Goal: Check status: Check status

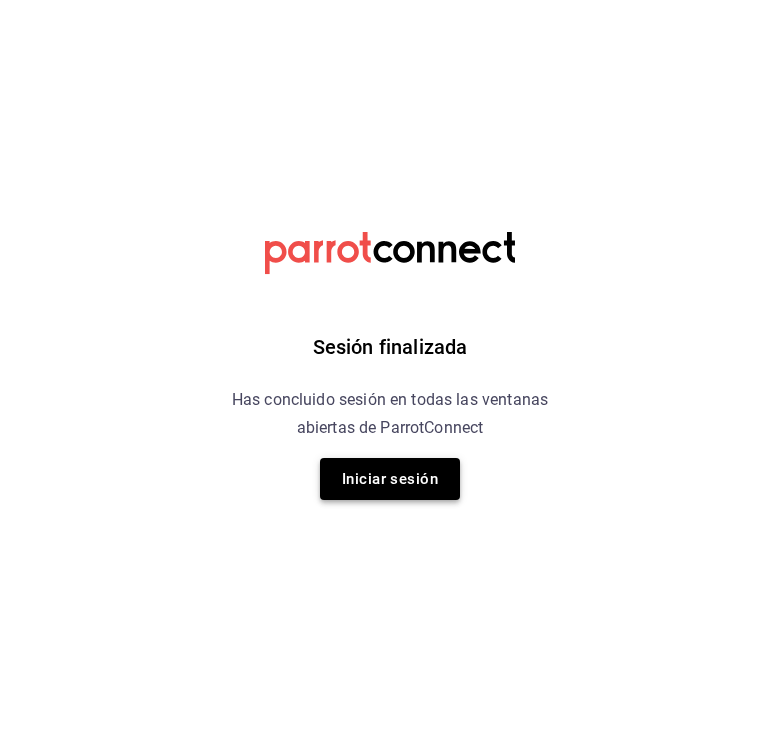
click at [409, 469] on button "Iniciar sesión" at bounding box center [390, 479] width 140 height 42
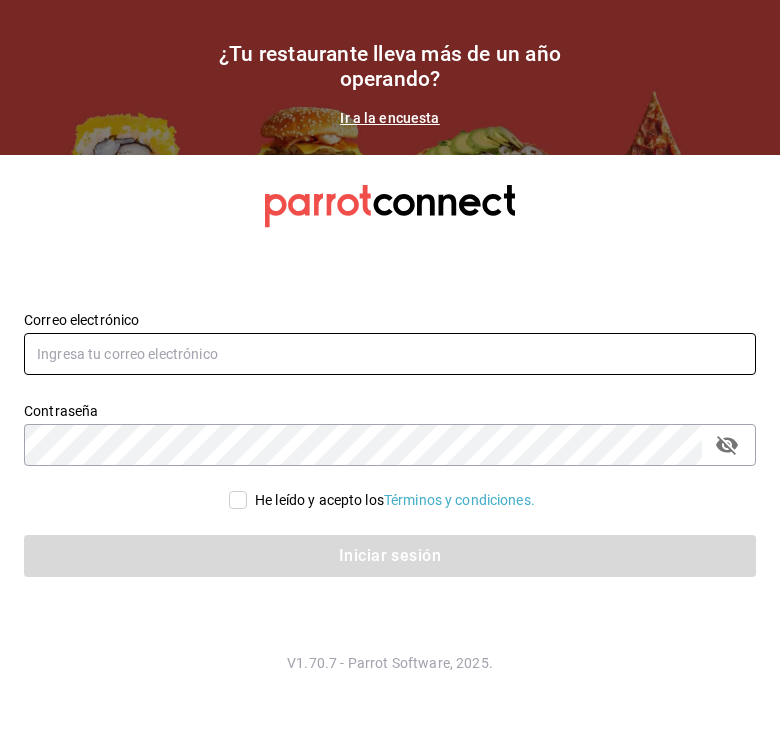
type input "mochomos.arcos@grupocosteno.com"
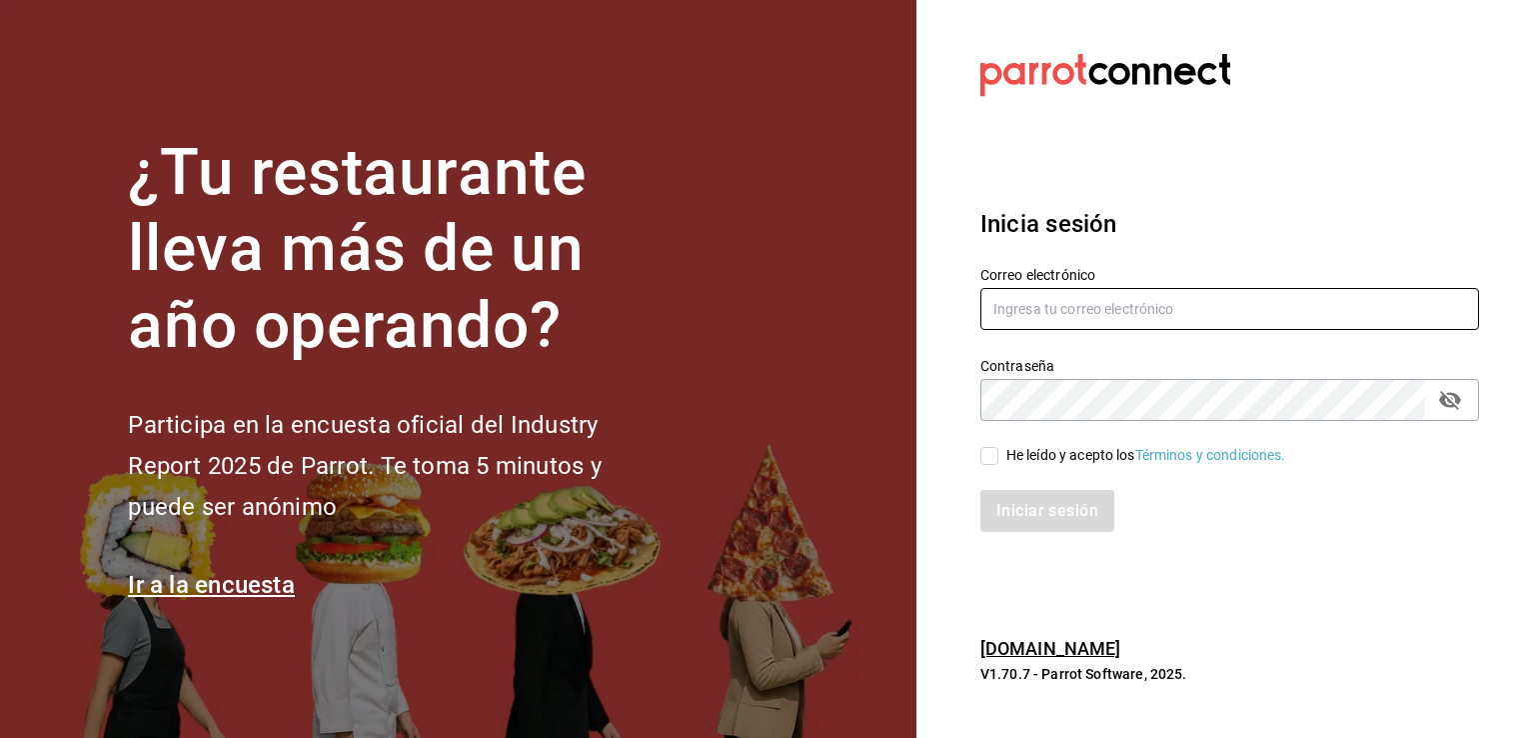
type input "[EMAIL_ADDRESS][PERSON_NAME][DOMAIN_NAME]"
click at [984, 455] on input "He leído y acepto los Términos y condiciones." at bounding box center [990, 456] width 18 height 18
checkbox input "true"
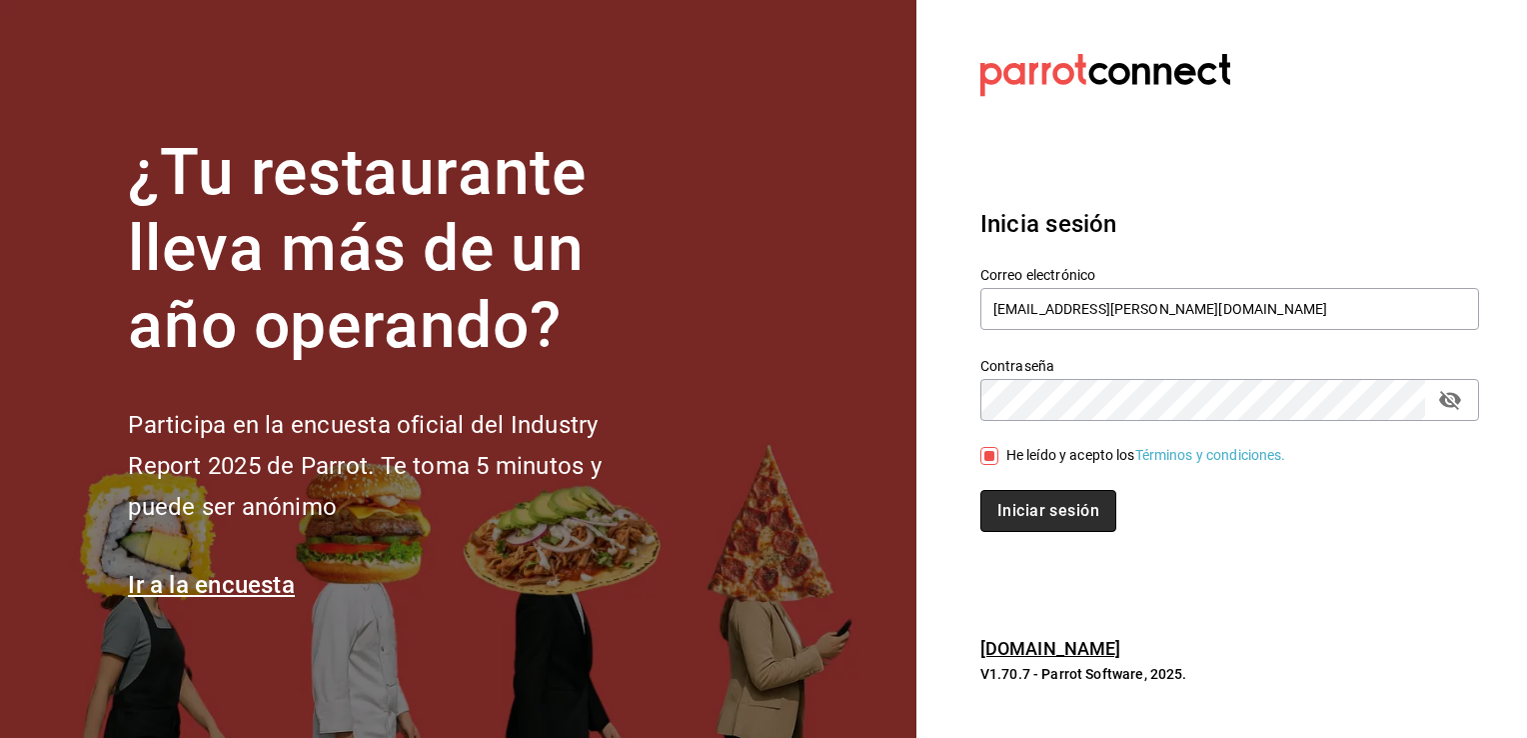
click at [1040, 506] on button "Iniciar sesión" at bounding box center [1049, 511] width 136 height 42
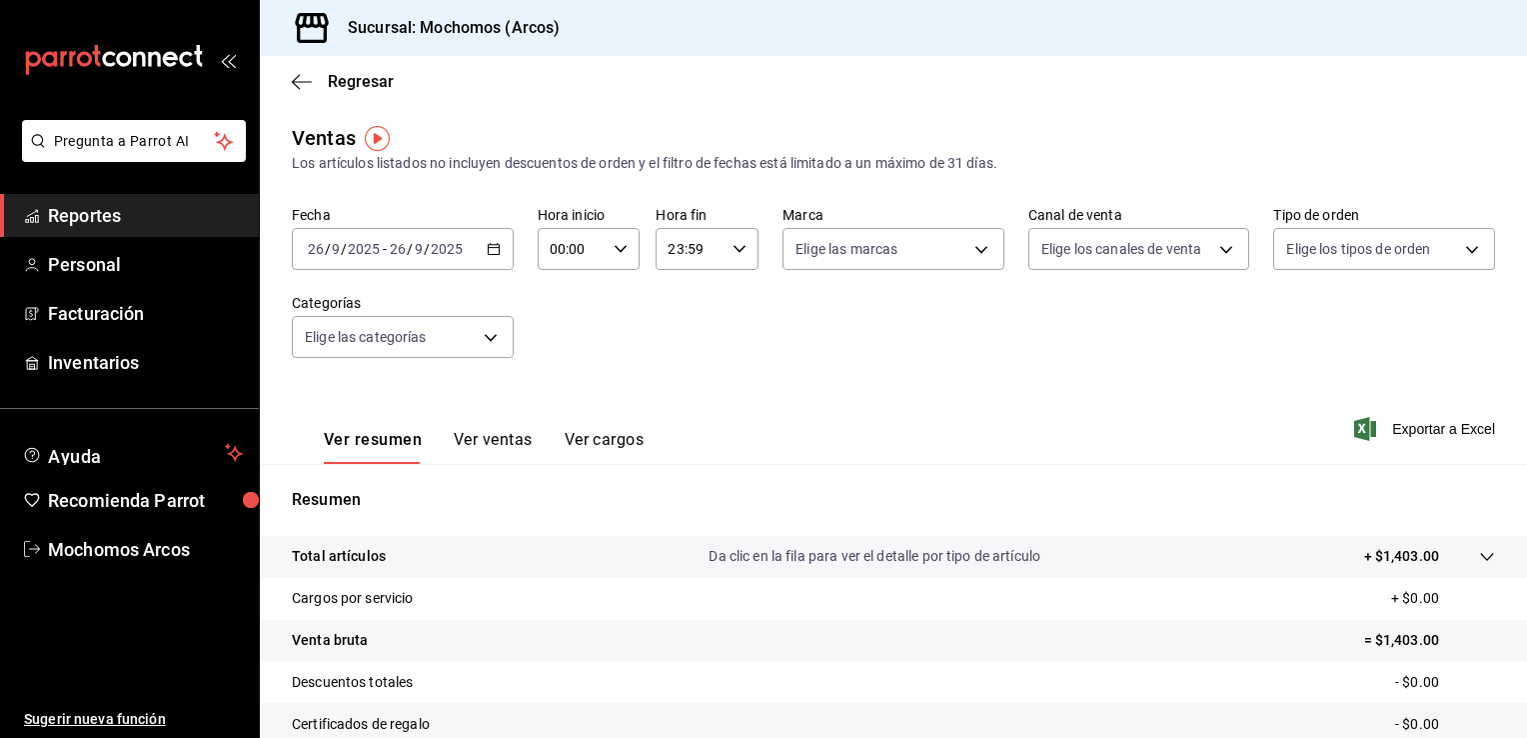
click at [291, 74] on div "Regresar" at bounding box center [894, 81] width 1268 height 51
click at [296, 77] on icon "button" at bounding box center [302, 82] width 20 height 18
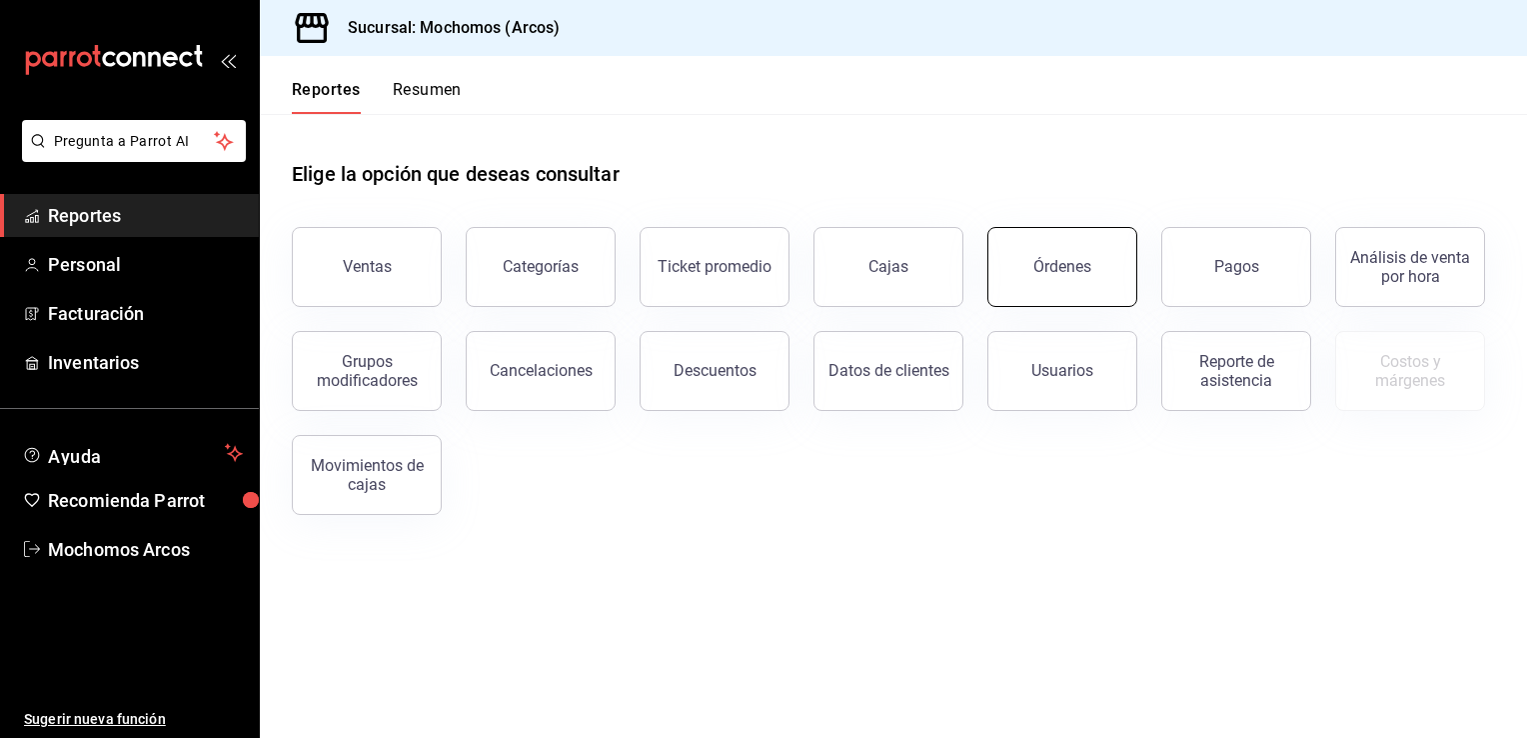
click at [1060, 279] on button "Órdenes" at bounding box center [1063, 267] width 150 height 80
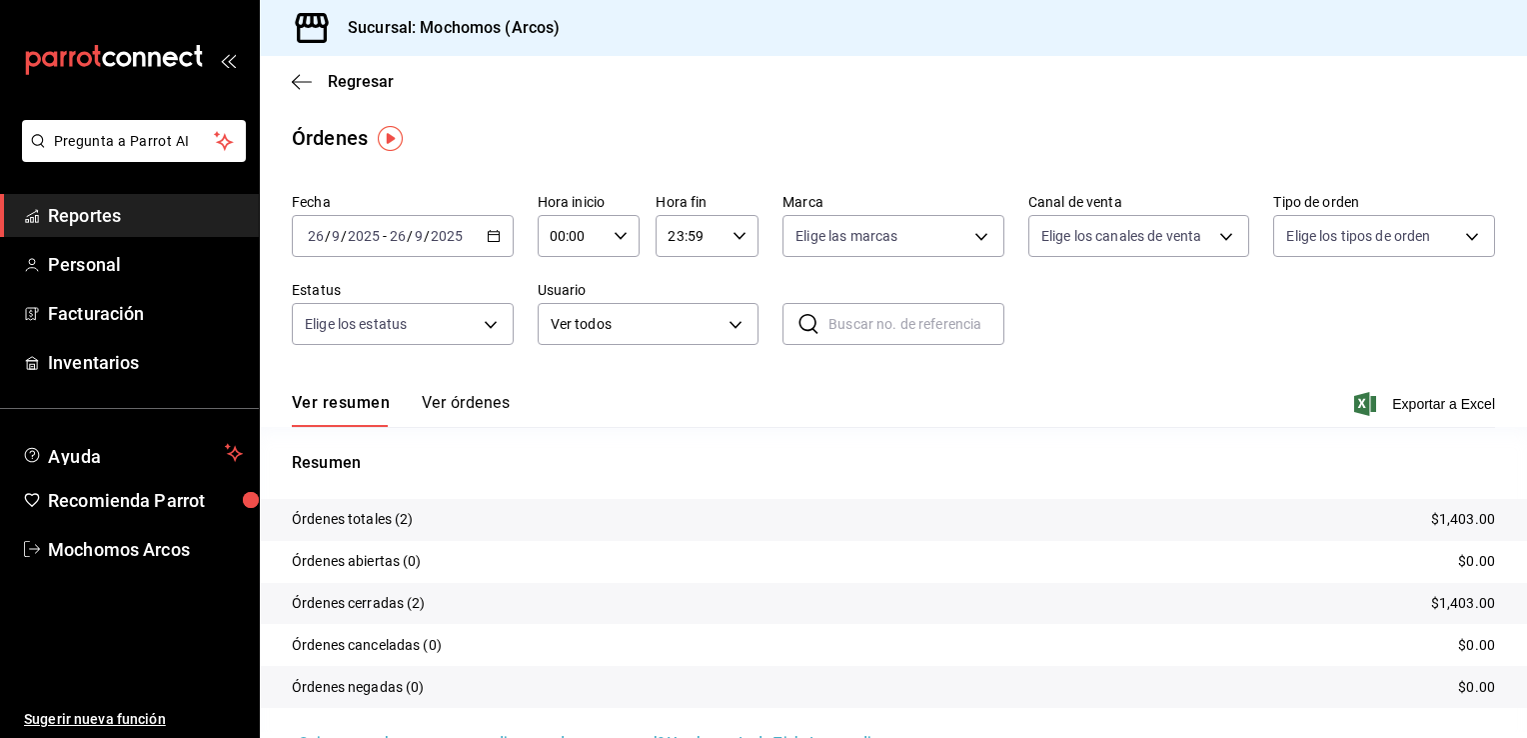
click at [488, 234] on icon "button" at bounding box center [494, 236] width 14 height 14
click at [488, 235] on icon "button" at bounding box center [494, 236] width 14 height 14
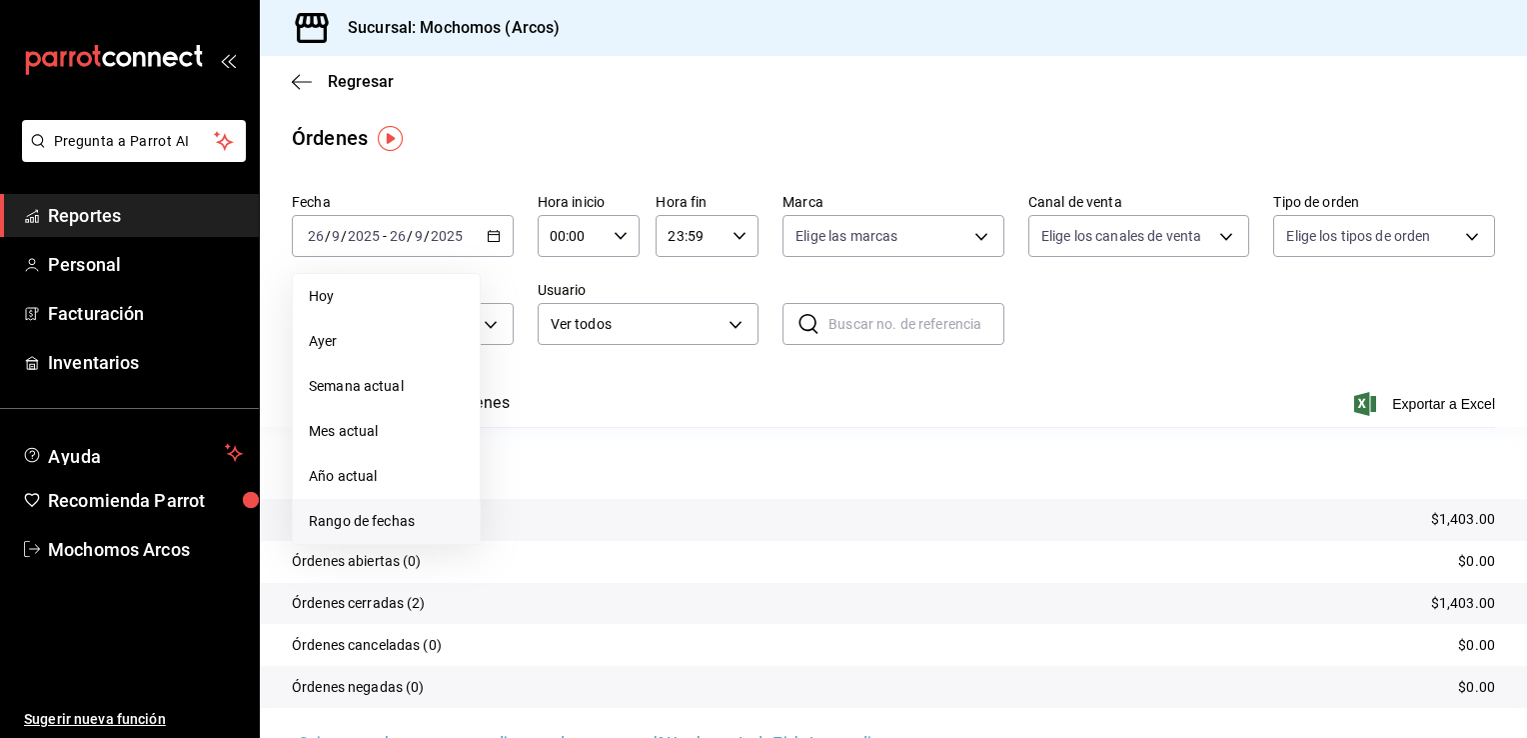
click at [388, 522] on span "Rango de fechas" at bounding box center [386, 521] width 155 height 21
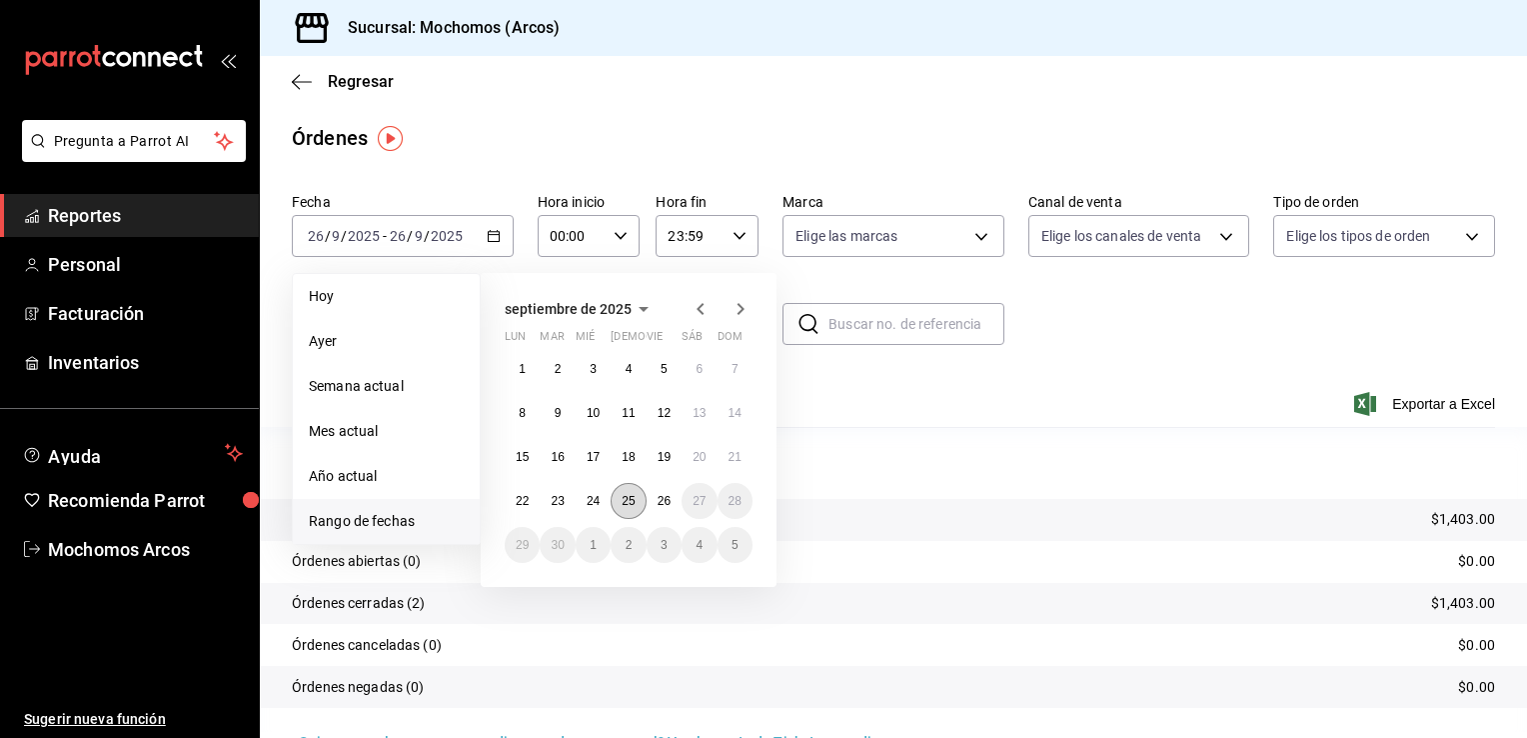
click at [630, 500] on abbr "25" at bounding box center [628, 501] width 13 height 14
click at [667, 502] on abbr "26" at bounding box center [664, 501] width 13 height 14
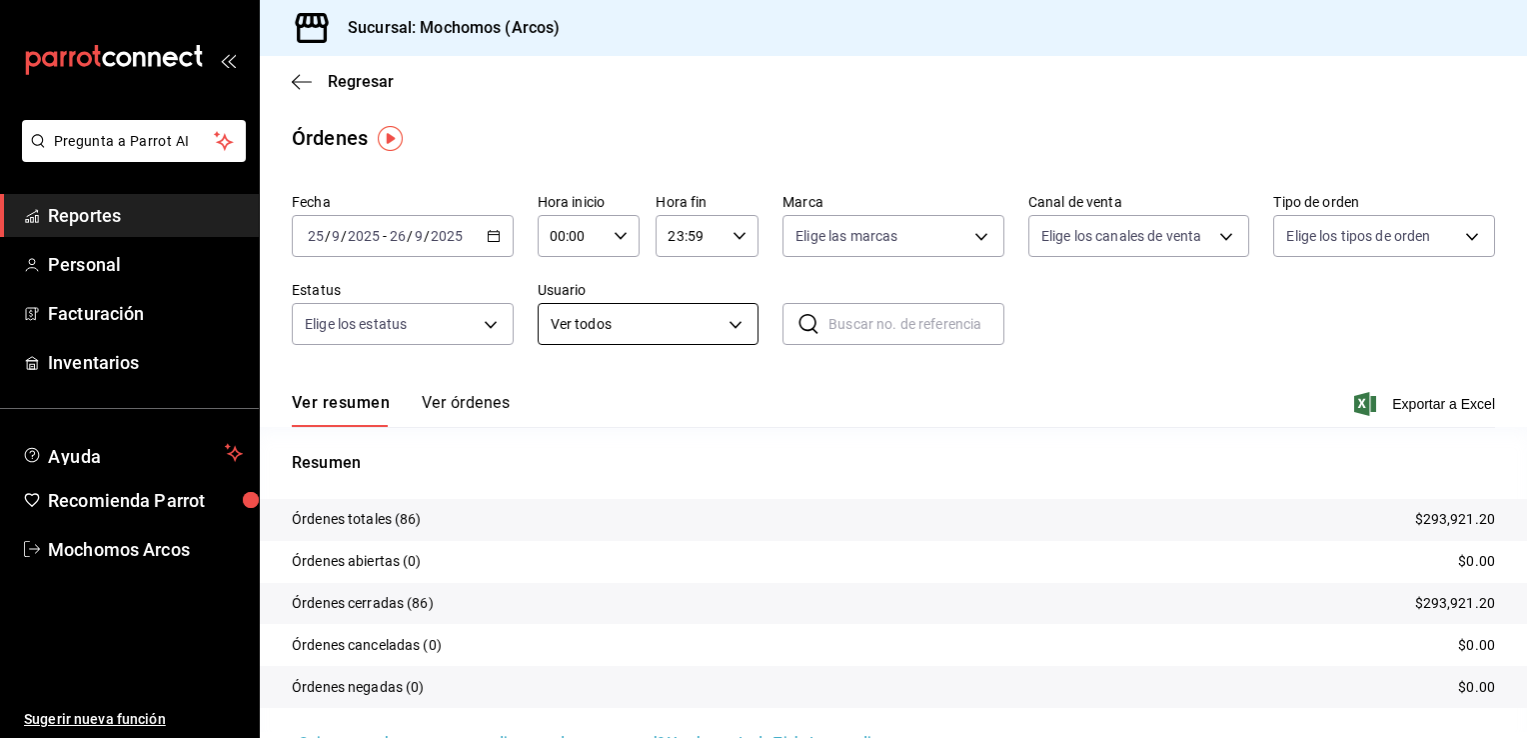
click at [730, 325] on body "Pregunta a Parrot AI Reportes Personal Facturación Inventarios Ayuda Recomienda…" at bounding box center [763, 369] width 1527 height 738
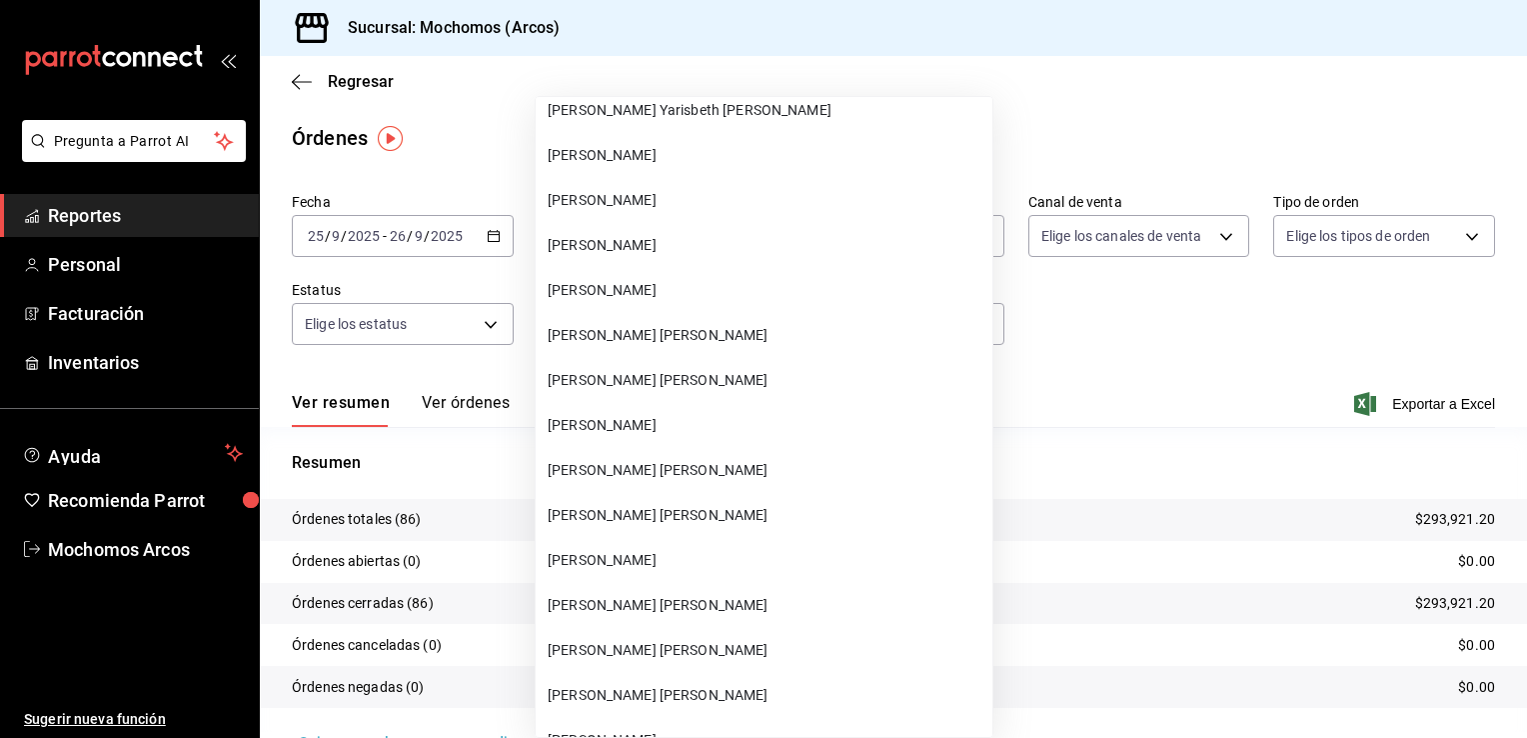
scroll to position [56764, 0]
click at [725, 421] on span "GERARDO TOVAR GONZALEZ" at bounding box center [766, 426] width 437 height 21
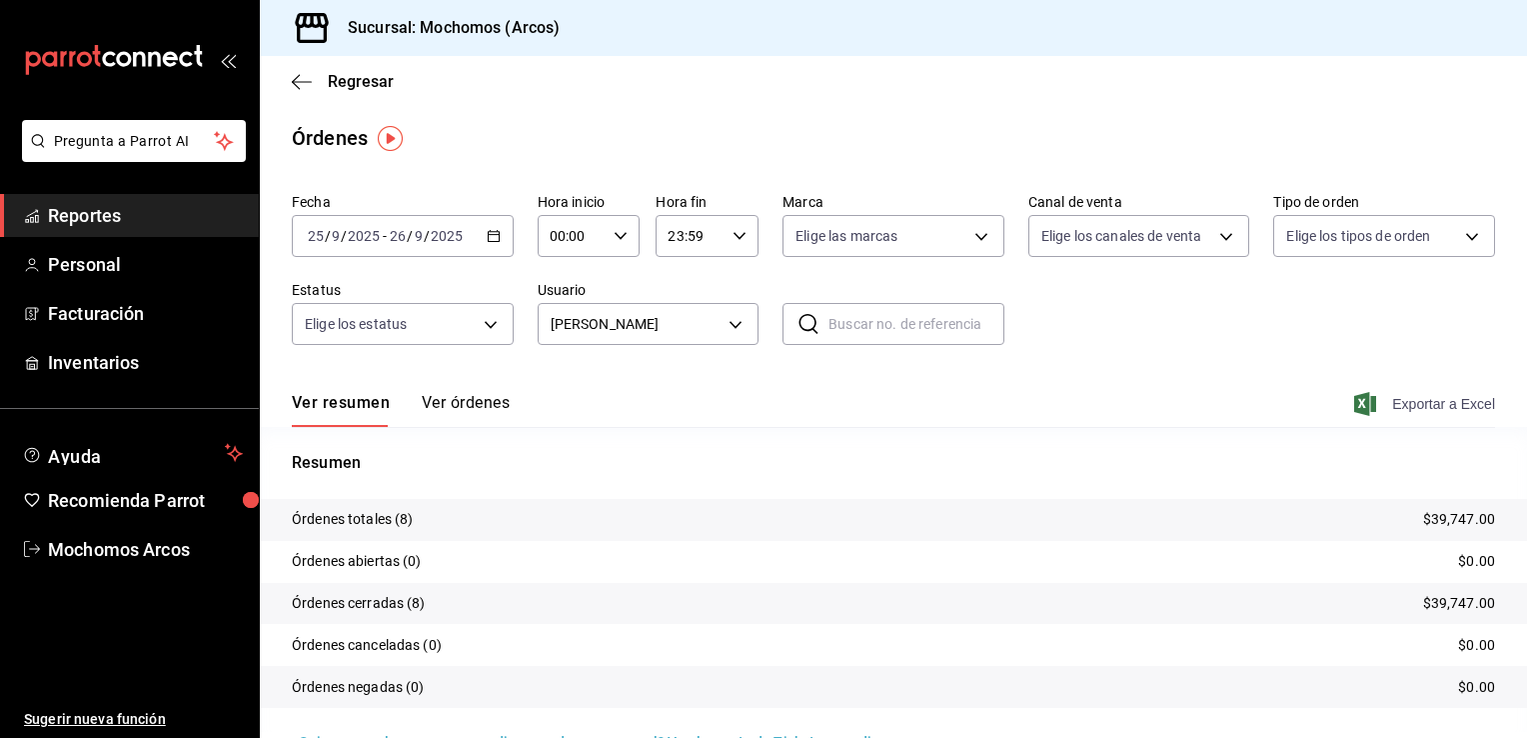
click at [1354, 399] on icon "button" at bounding box center [1365, 404] width 22 height 24
click at [733, 324] on body "Pregunta a Parrot AI Reportes Personal Facturación Inventarios Ayuda Recomienda…" at bounding box center [763, 369] width 1527 height 738
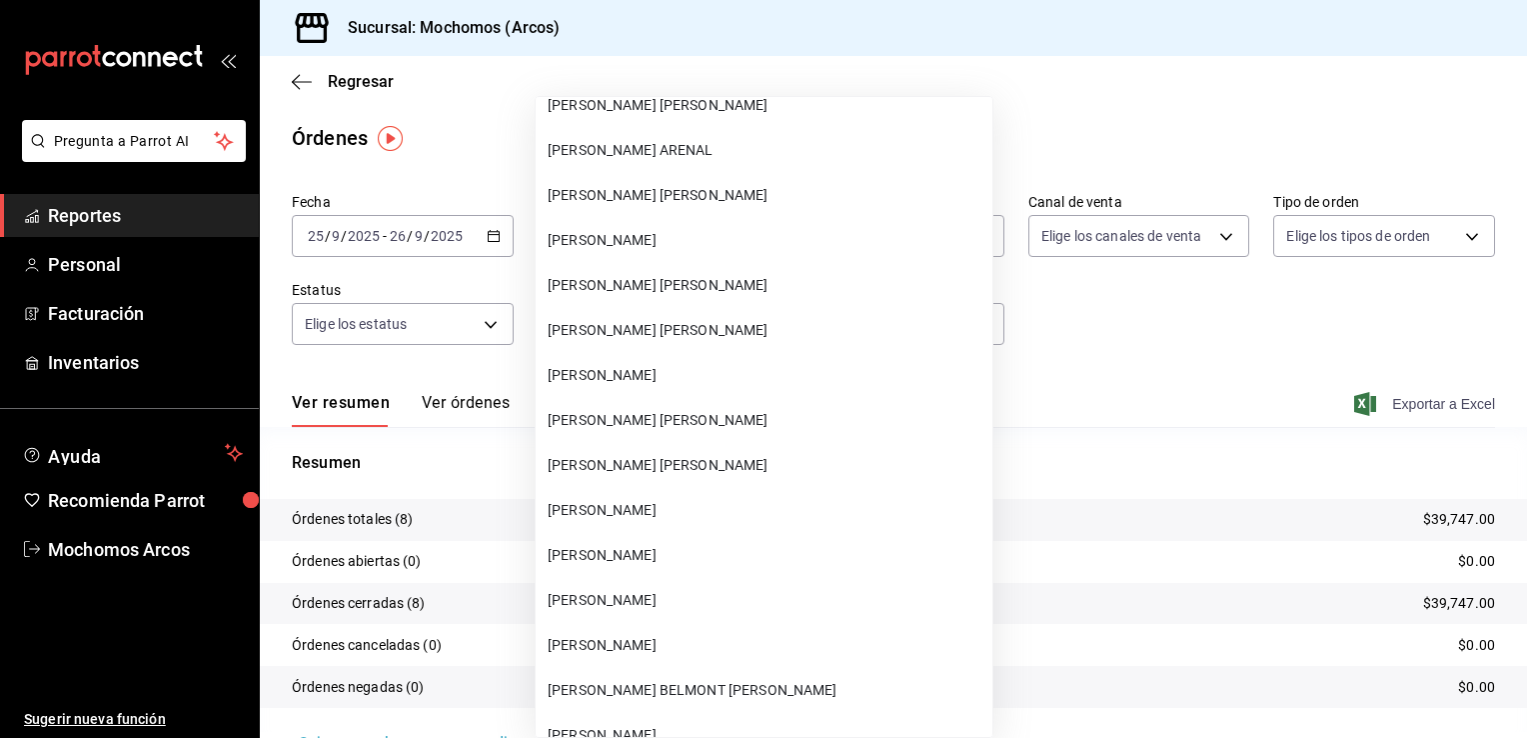
scroll to position [57632, 0]
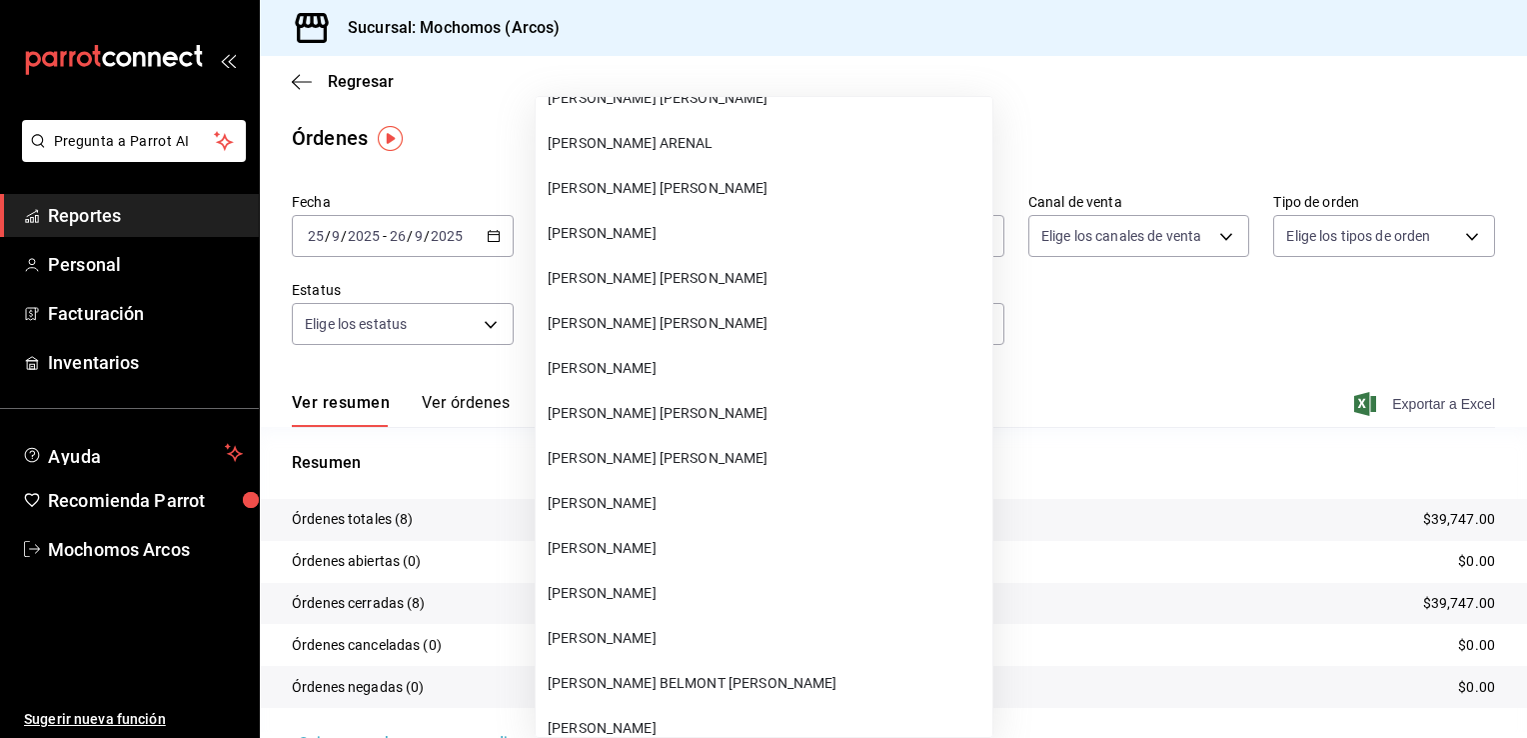
click at [628, 588] on span "JAZMIN FRANCO CRUZ" at bounding box center [766, 593] width 437 height 21
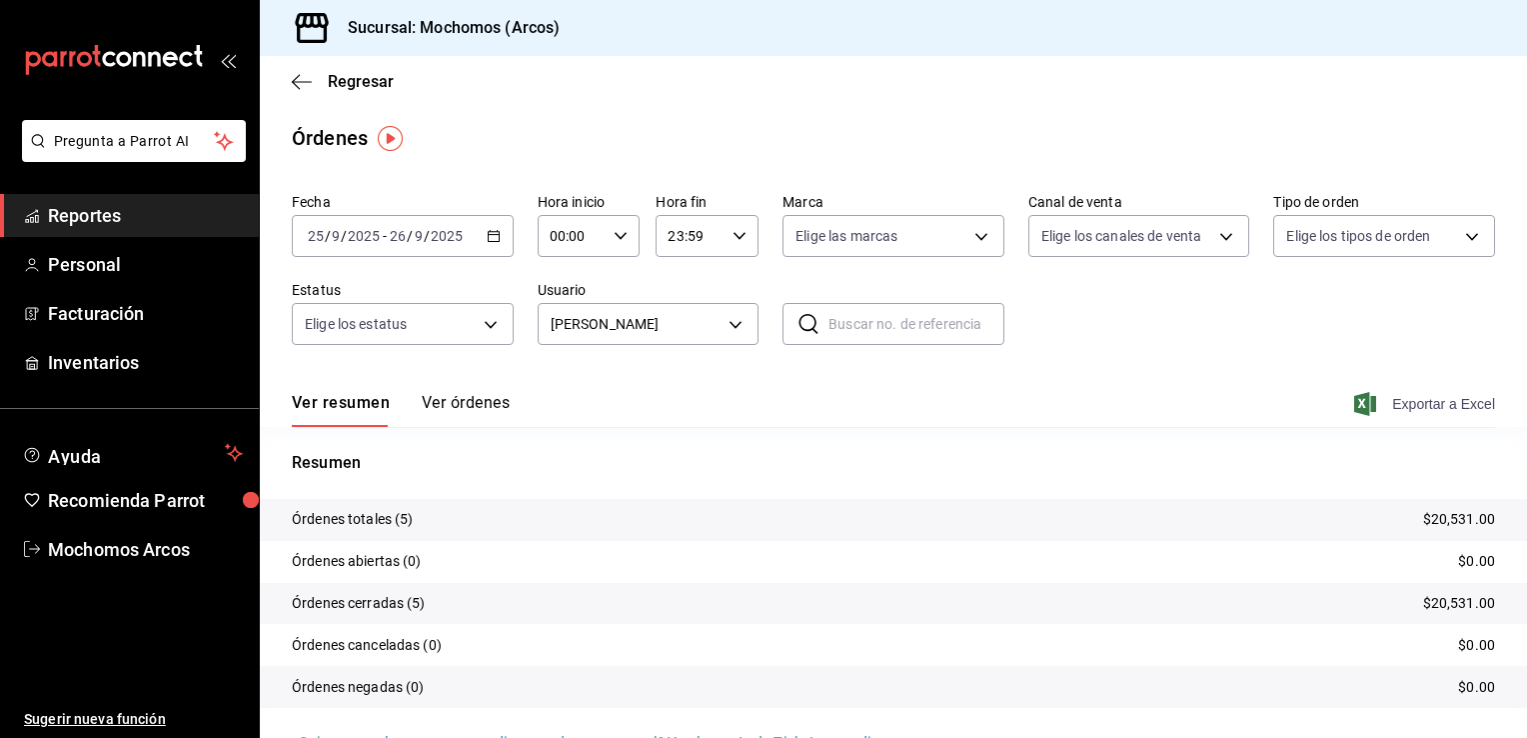
click at [1354, 404] on icon "button" at bounding box center [1365, 404] width 22 height 24
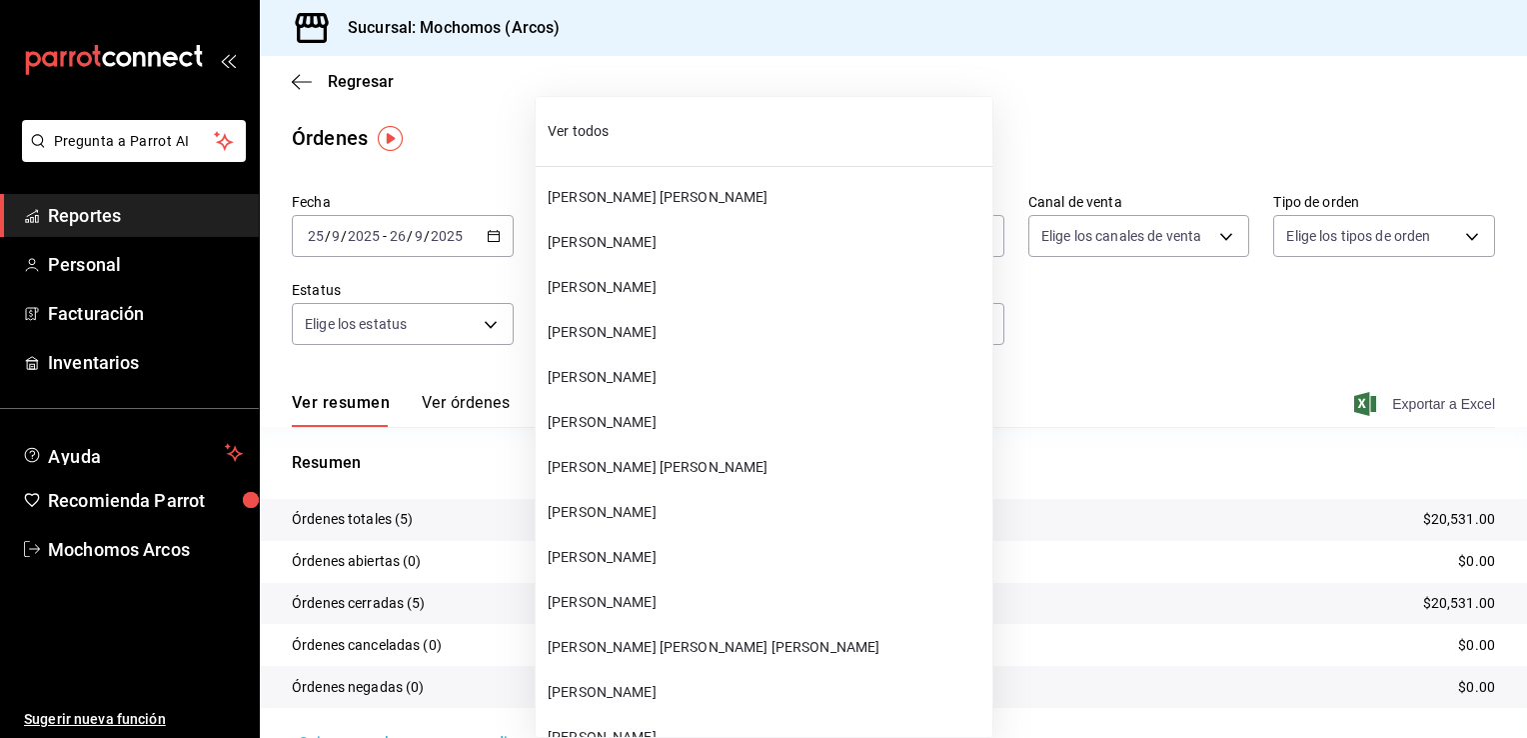
click at [732, 323] on body "Pregunta a Parrot AI Reportes Personal Facturación Inventarios Ayuda Recomienda…" at bounding box center [763, 369] width 1527 height 738
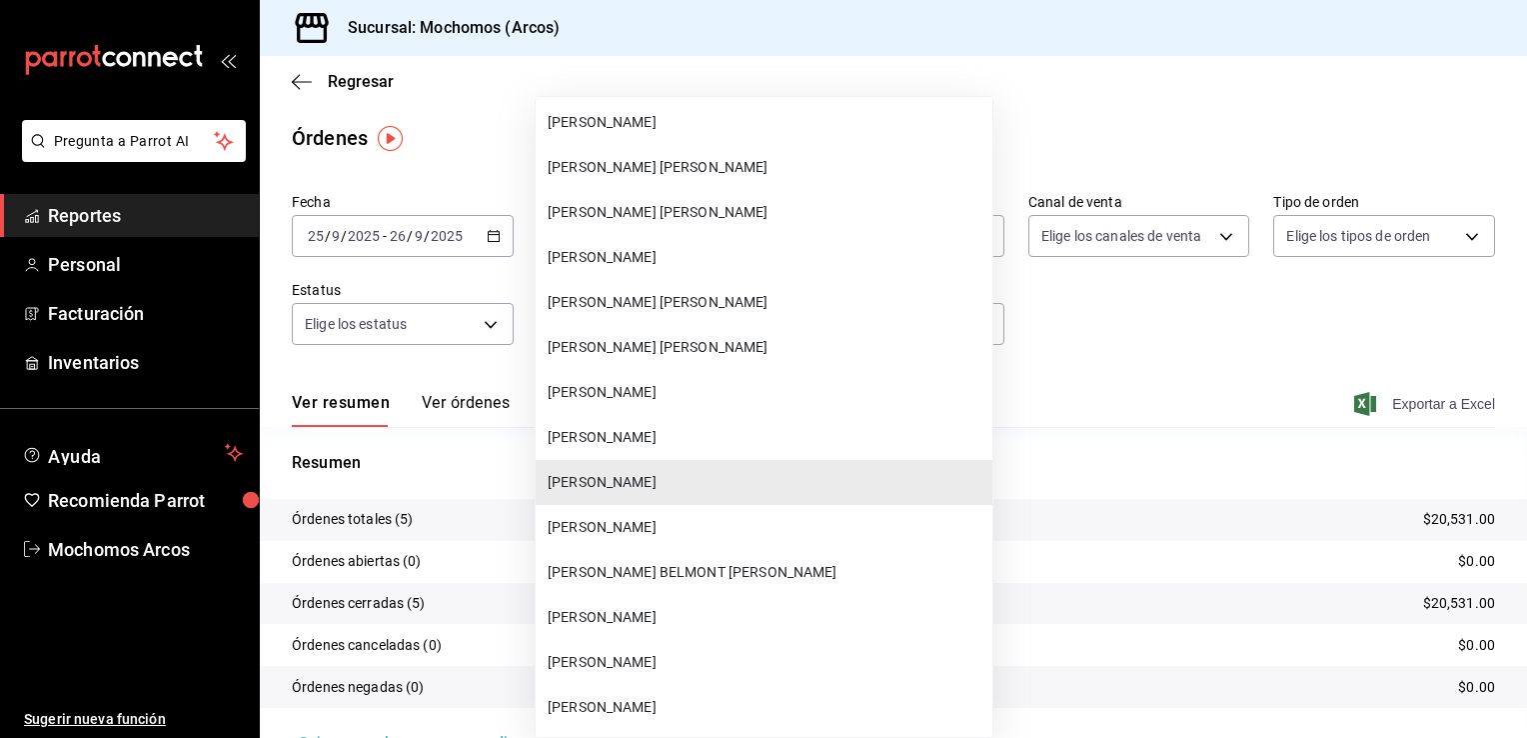
scroll to position [57740, 0]
click at [732, 298] on span "JESUS ALEJANDRO RODRIGUEZ ESPINOSA" at bounding box center [766, 305] width 437 height 21
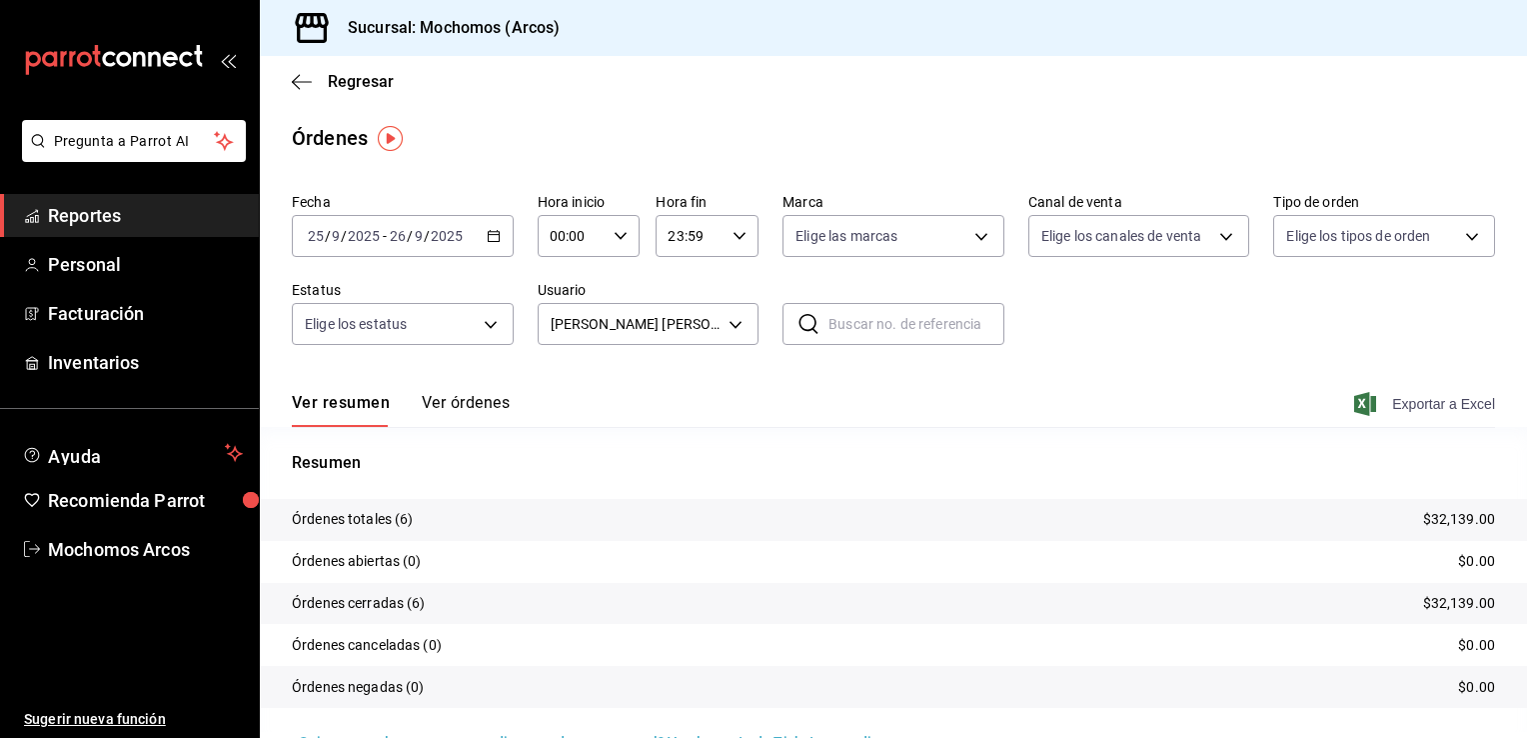
click at [1355, 409] on icon "button" at bounding box center [1365, 404] width 22 height 24
click at [732, 322] on body "Pregunta a Parrot AI Reportes Personal Facturación Inventarios Ayuda Recomienda…" at bounding box center [763, 369] width 1527 height 738
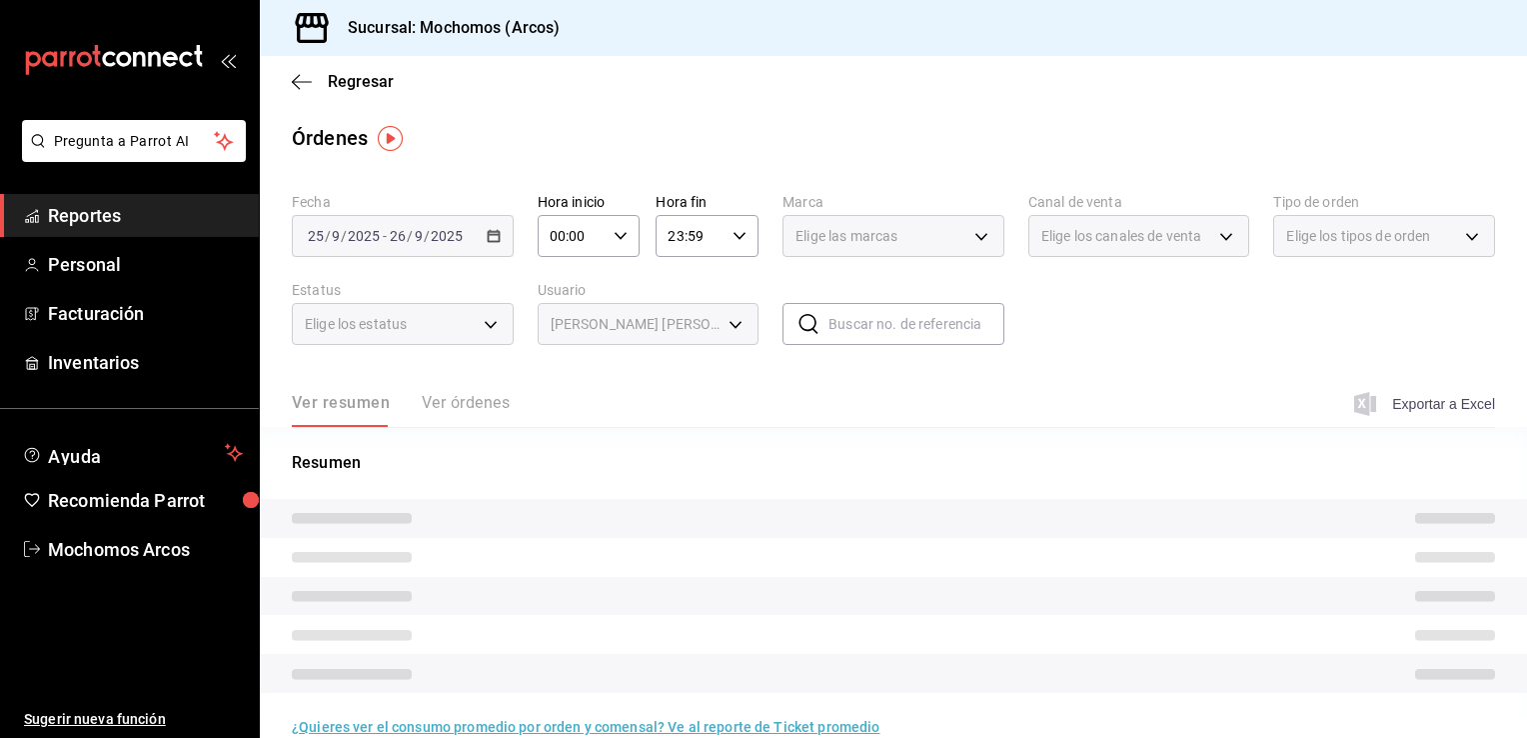
click at [732, 325] on body "Pregunta a Parrot AI Reportes Personal Facturación Inventarios Ayuda Recomienda…" at bounding box center [763, 369] width 1527 height 738
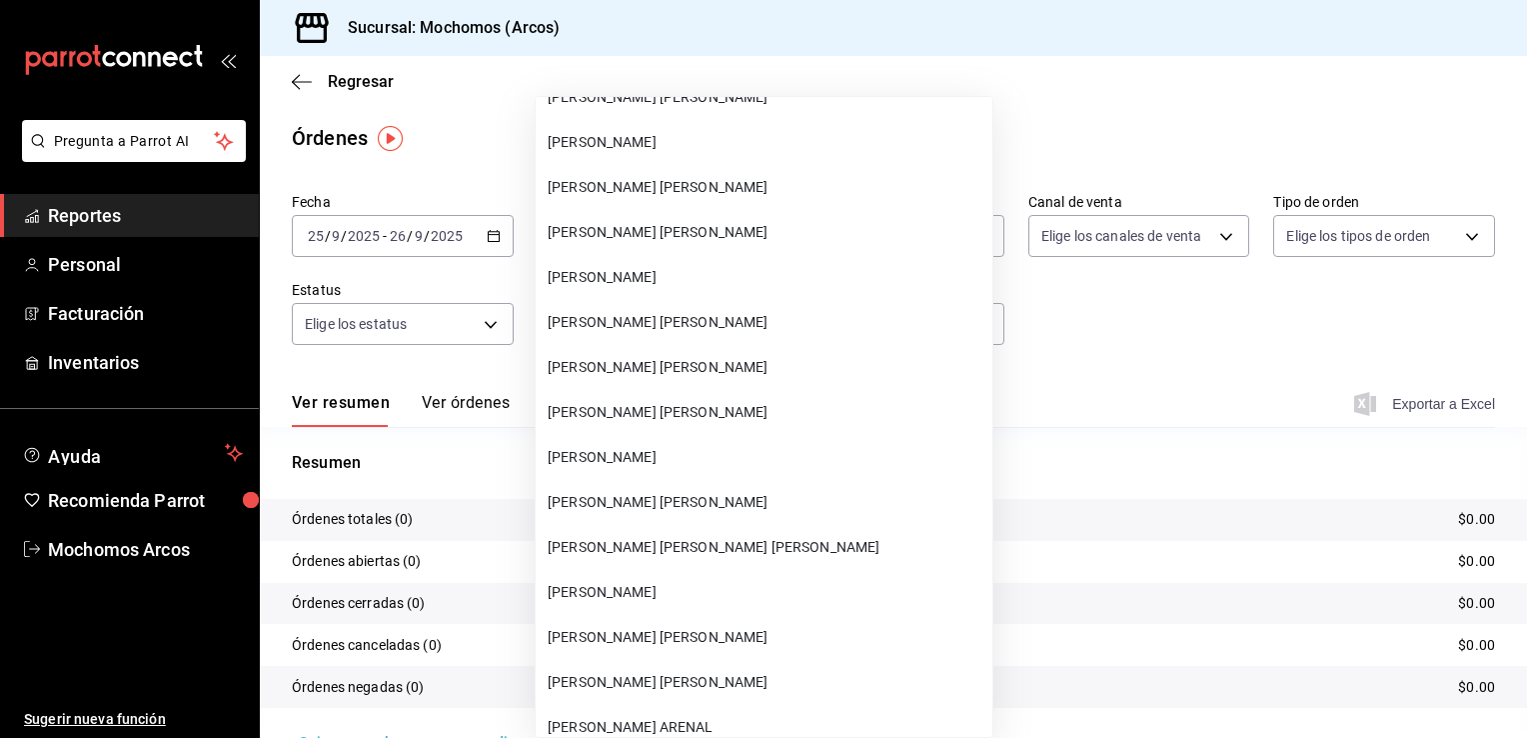
scroll to position [57046, 0]
click at [740, 318] on span "MIGUEL ANGEL LINARES FORTINO" at bounding box center [766, 324] width 437 height 21
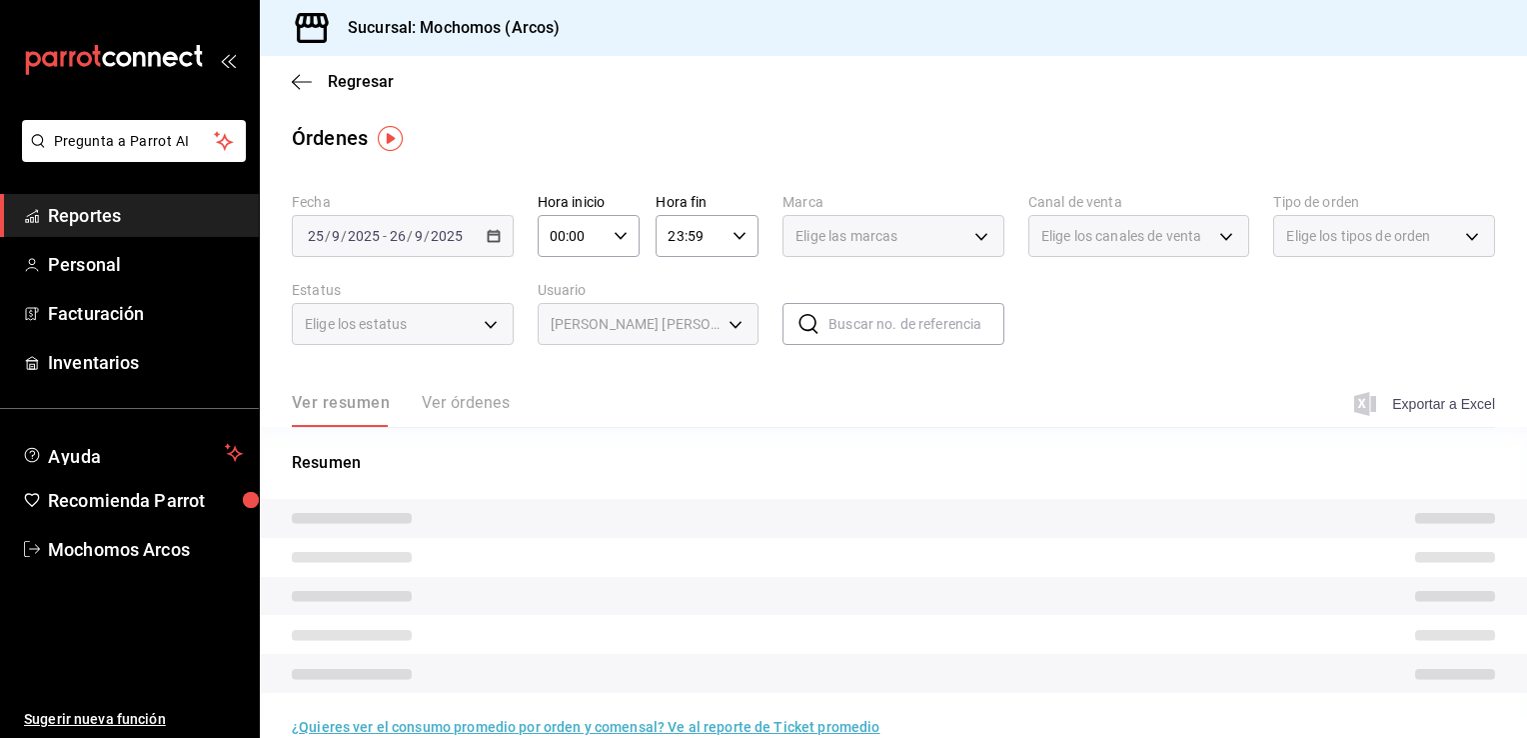
type input "067da02e-3c7f-4c43-9f1b-7d1702d89d10"
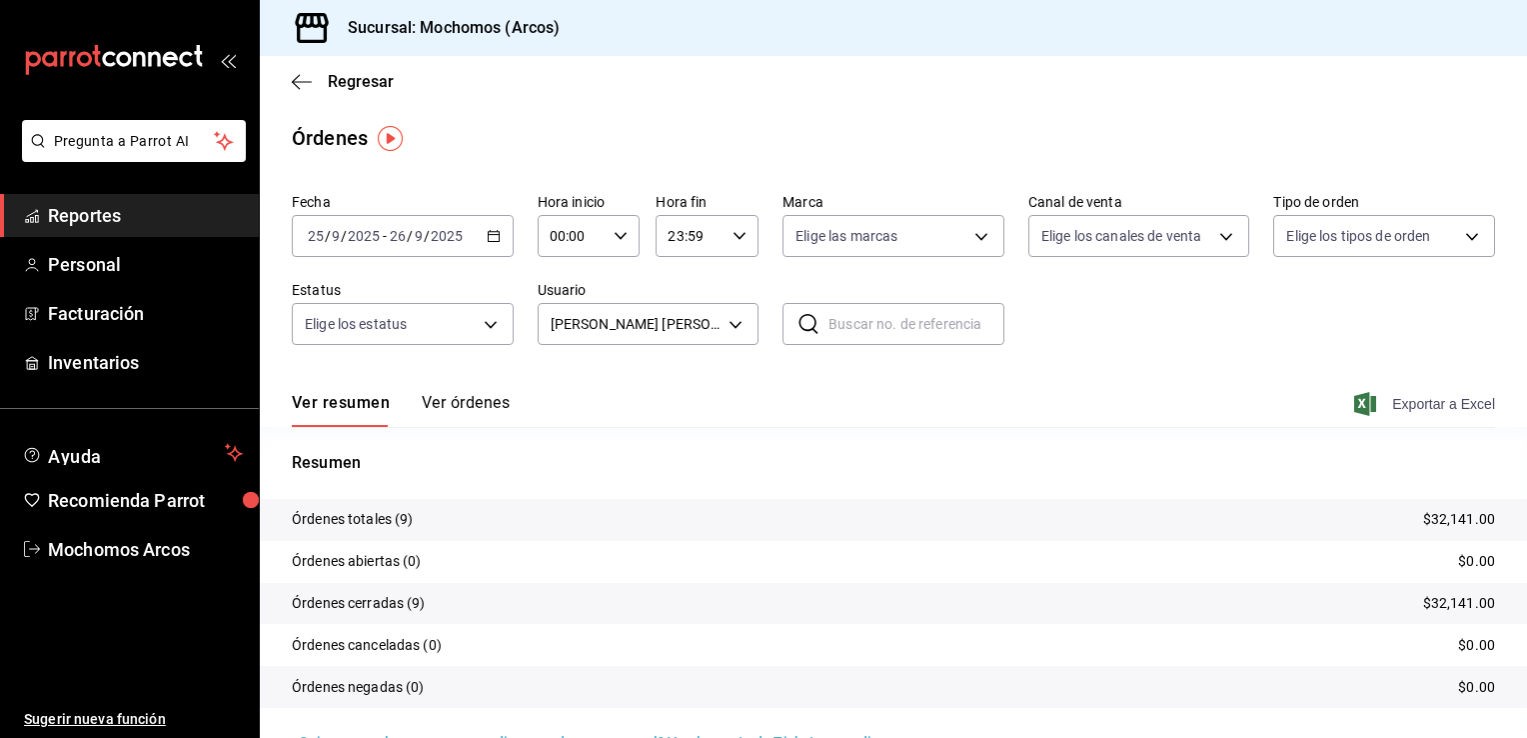
click at [1354, 404] on icon "button" at bounding box center [1365, 404] width 22 height 24
